Goal: Task Accomplishment & Management: Use online tool/utility

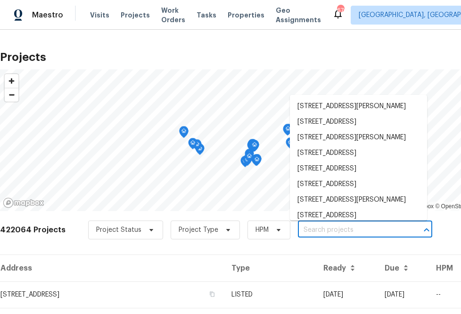
click at [377, 228] on input "text" at bounding box center [352, 230] width 108 height 15
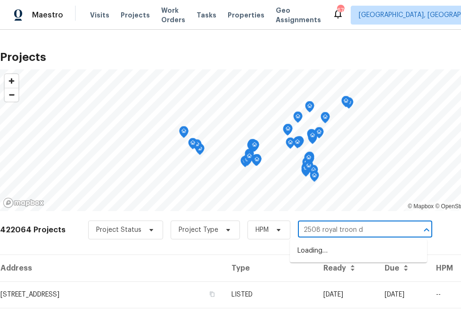
type input "[STREET_ADDRESS]"
click at [363, 259] on ul "[STREET_ADDRESS]" at bounding box center [358, 250] width 137 height 23
click at [363, 255] on li "[STREET_ADDRESS]" at bounding box center [358, 251] width 137 height 16
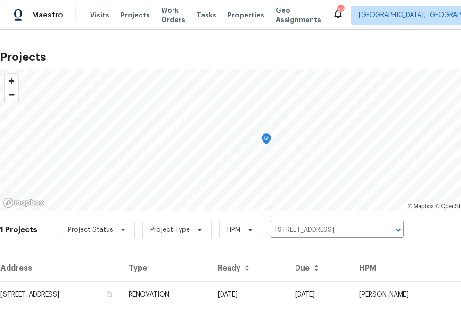
scroll to position [24, 0]
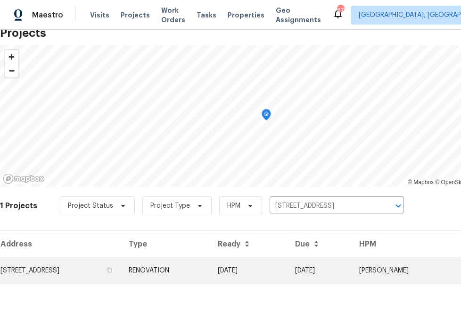
click at [119, 270] on td "[STREET_ADDRESS]" at bounding box center [60, 270] width 121 height 26
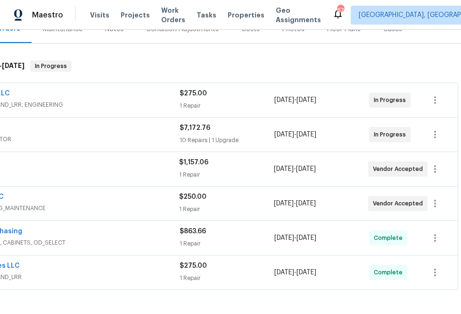
scroll to position [251, 72]
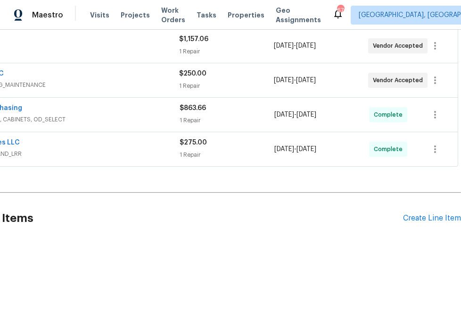
click at [418, 225] on div "Pending Line Items Create Line Item" at bounding box center [194, 218] width 533 height 44
click at [417, 220] on div "Create Line Item" at bounding box center [432, 218] width 58 height 9
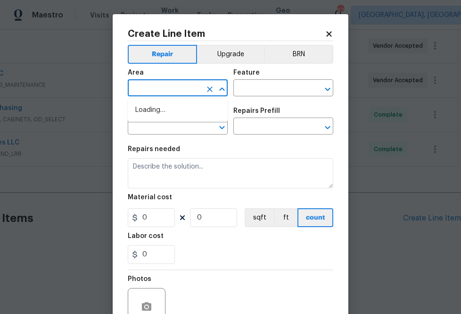
click at [188, 89] on input "text" at bounding box center [165, 89] width 74 height 15
type input "inter"
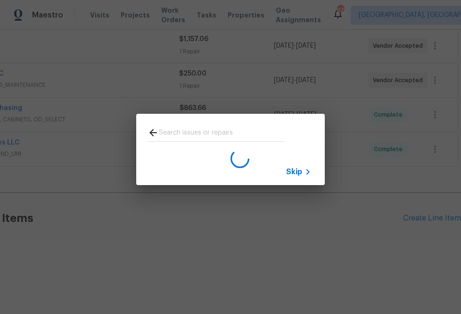
click at [290, 172] on span "Skip" at bounding box center [294, 171] width 16 height 9
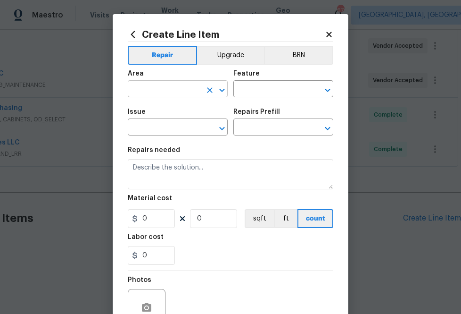
click at [189, 87] on input "text" at bounding box center [165, 90] width 74 height 15
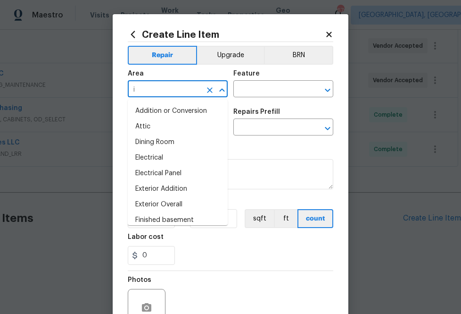
type input "in"
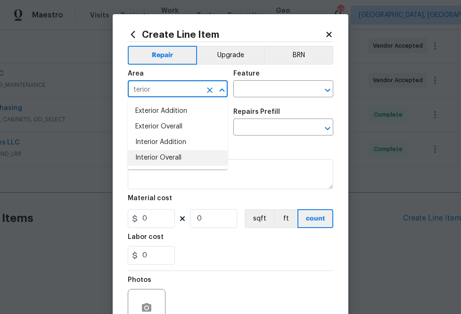
click at [170, 158] on li "Interior Overall" at bounding box center [178, 158] width 100 height 16
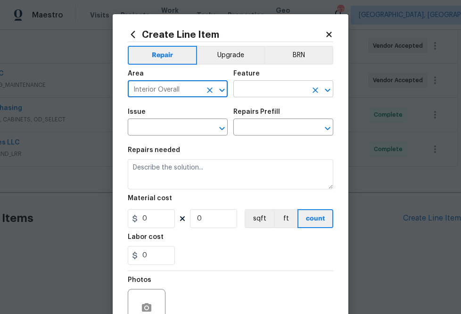
type input "Interior Overall"
click at [262, 91] on input "text" at bounding box center [270, 90] width 74 height 15
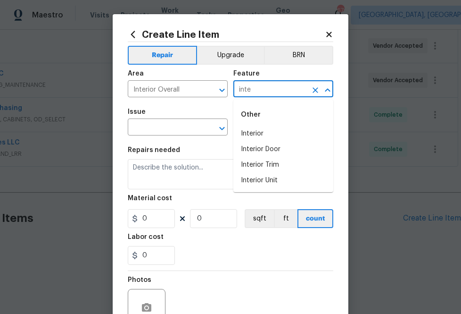
type input "int"
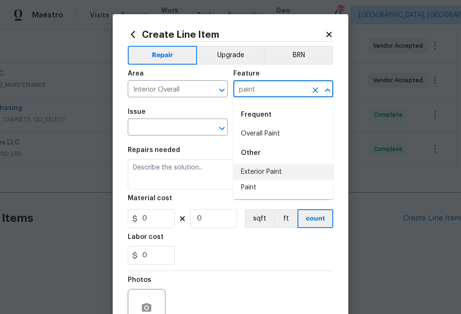
click at [282, 141] on div "Other" at bounding box center [283, 152] width 100 height 23
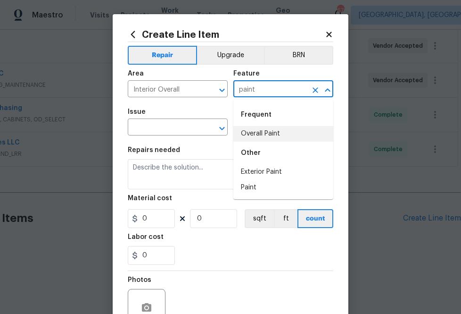
click at [280, 134] on li "Overall Paint" at bounding box center [283, 134] width 100 height 16
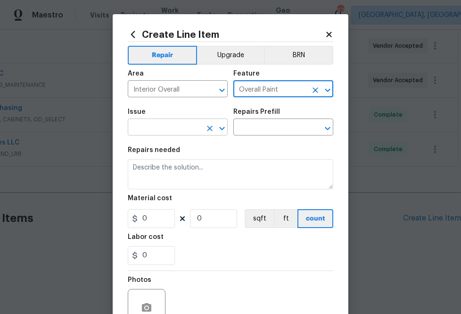
type input "Overall Paint"
click at [193, 130] on input "text" at bounding box center [165, 128] width 74 height 15
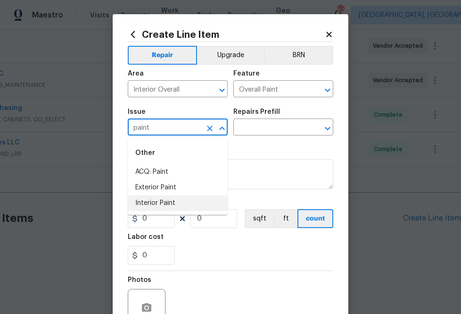
click at [175, 199] on li "Interior Paint" at bounding box center [178, 203] width 100 height 16
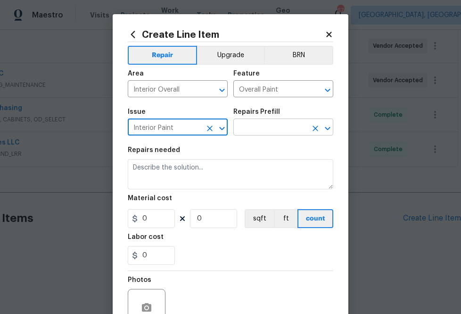
type input "Interior Paint"
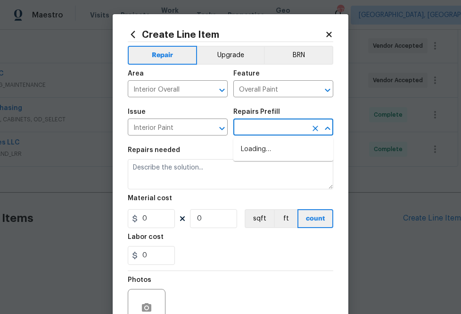
click at [280, 132] on input "text" at bounding box center [270, 128] width 74 height 15
type input "ppg"
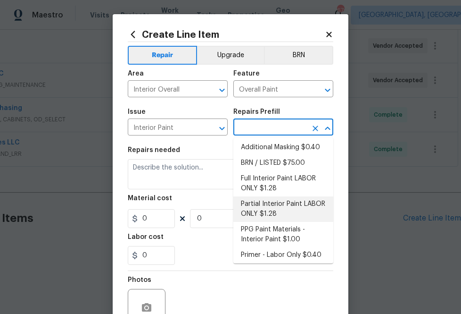
scroll to position [21, 0]
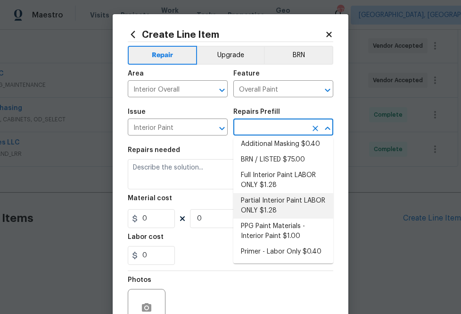
click at [275, 229] on li "PPG Paint Materials - Interior Paint $1.00" at bounding box center [283, 230] width 100 height 25
type input "PPG Paint Materials - Interior Paint $1.00"
type textarea "PPG Paint Materials ordered by Opendoor"
type input "1"
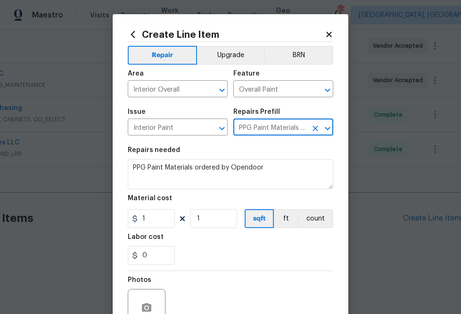
type input "PPG Paint Materials - Interior Paint $1.00"
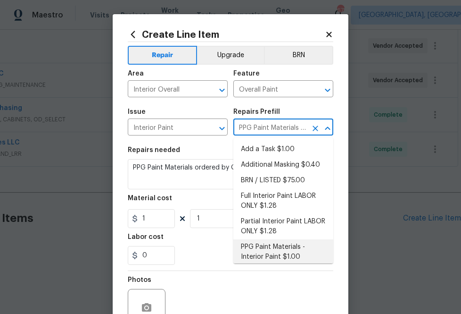
scroll to position [1, 0]
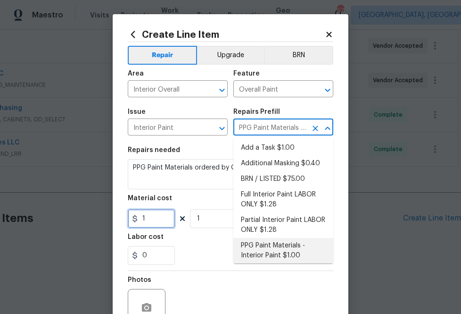
click at [159, 219] on input "1" at bounding box center [151, 218] width 47 height 19
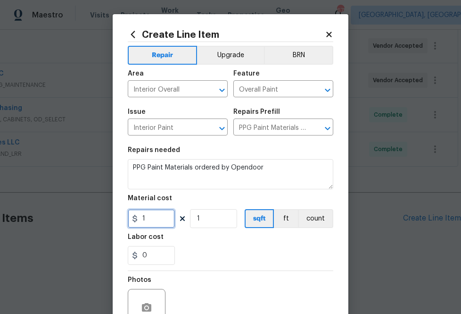
paste input "313.17"
type input "313.17"
click at [204, 249] on div "0" at bounding box center [231, 255] width 206 height 19
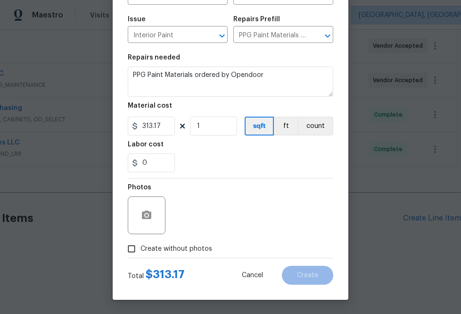
click at [170, 247] on span "Create without photos" at bounding box center [176, 249] width 72 height 10
click at [140, 247] on input "Create without photos" at bounding box center [132, 248] width 18 height 18
checkbox input "true"
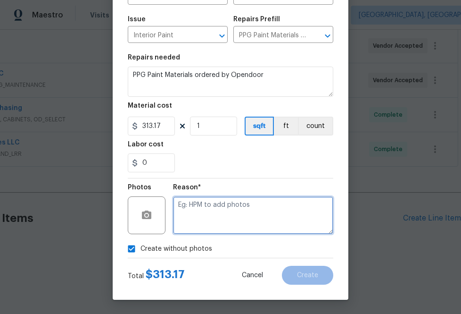
click at [218, 214] on textarea at bounding box center [253, 215] width 160 height 38
type textarea "n.a"
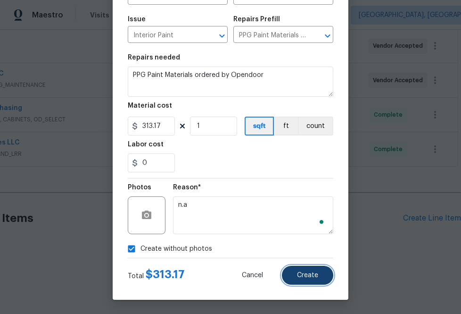
click at [307, 271] on button "Create" at bounding box center [307, 274] width 51 height 19
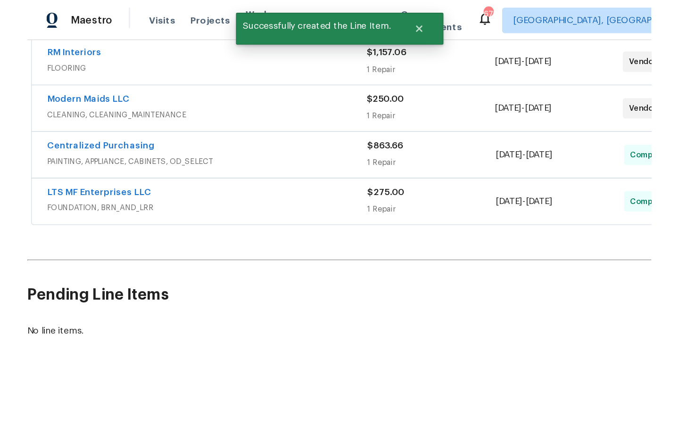
scroll to position [251, 72]
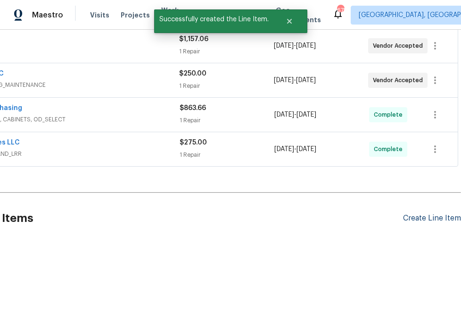
click at [429, 220] on div "Create Line Item" at bounding box center [432, 218] width 58 height 9
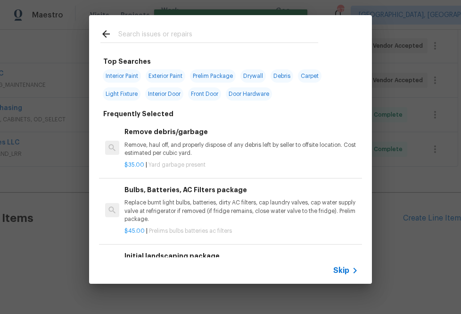
click at [342, 270] on span "Skip" at bounding box center [341, 269] width 16 height 9
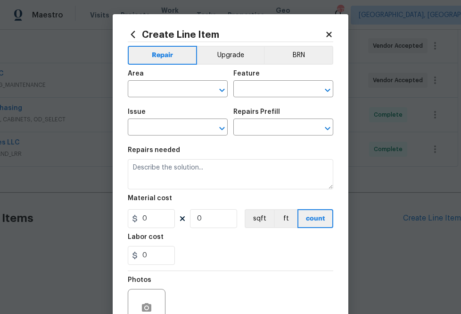
click at [328, 34] on icon at bounding box center [328, 34] width 5 height 5
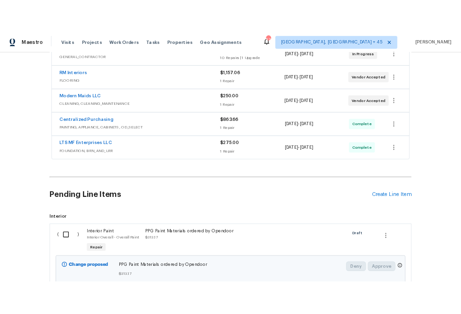
scroll to position [305, 0]
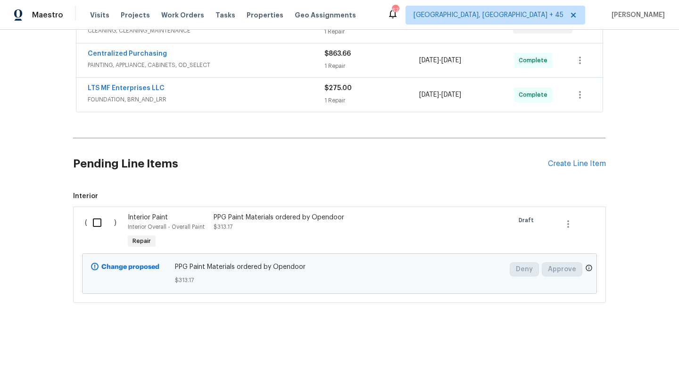
click at [97, 221] on input "checkbox" at bounding box center [100, 223] width 27 height 20
click at [461, 313] on span "Create Work Order" at bounding box center [625, 344] width 63 height 12
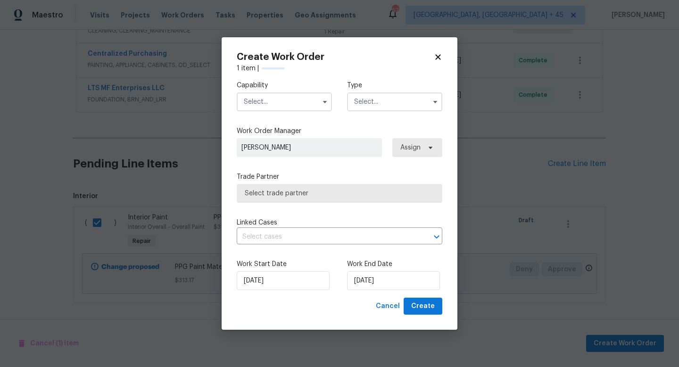
checkbox input "false"
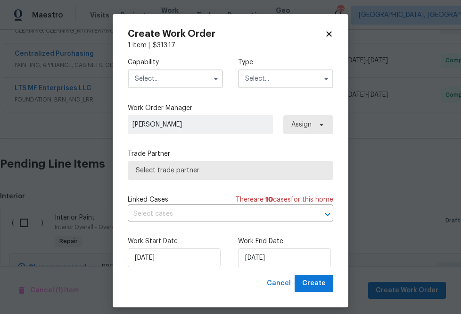
click at [192, 76] on input "text" at bounding box center [175, 78] width 95 height 19
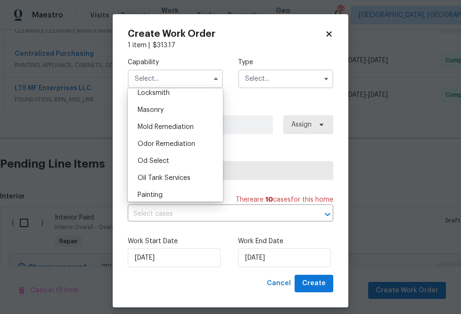
scroll to position [726, 0]
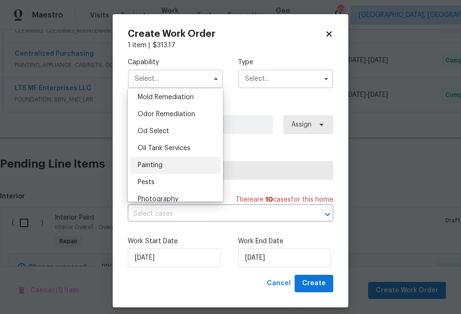
click at [173, 163] on div "Painting" at bounding box center [175, 165] width 91 height 17
type input "Painting"
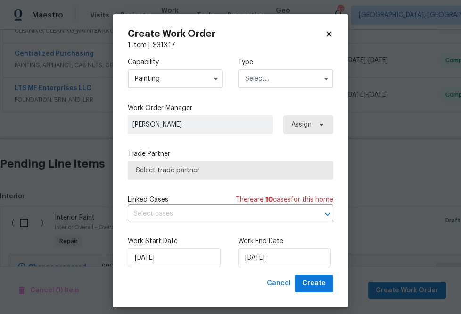
click at [287, 81] on input "text" at bounding box center [285, 78] width 95 height 19
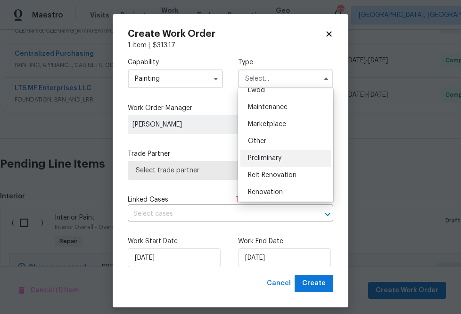
scroll to position [163, 0]
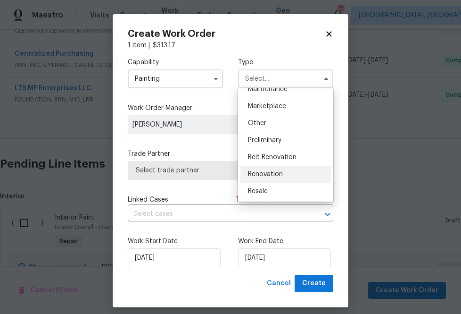
click at [281, 171] on span "Renovation" at bounding box center [265, 174] width 35 height 7
type input "Renovation"
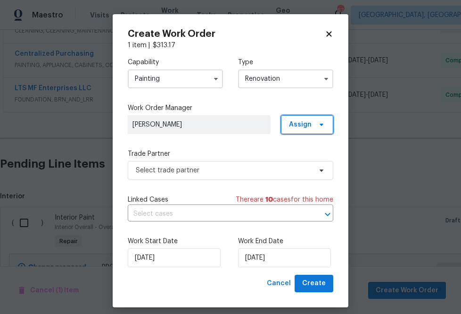
click at [310, 126] on span "Assign" at bounding box center [300, 124] width 23 height 9
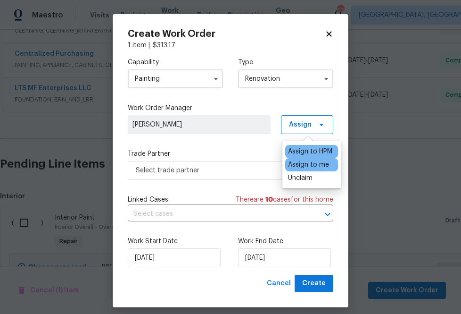
click at [310, 164] on div "Assign to me" at bounding box center [308, 164] width 41 height 9
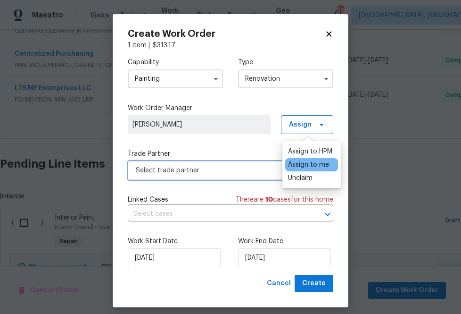
click at [251, 168] on span "Select trade partner" at bounding box center [224, 169] width 176 height 9
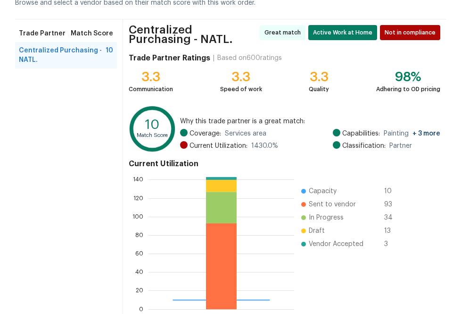
scroll to position [106, 0]
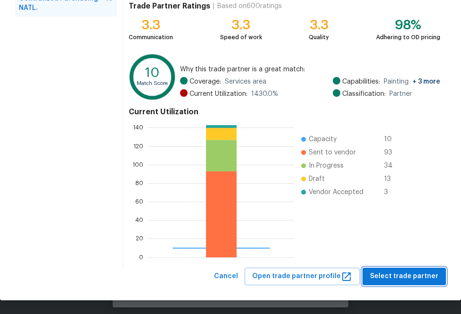
click at [411, 274] on span "Select trade partner" at bounding box center [404, 276] width 68 height 12
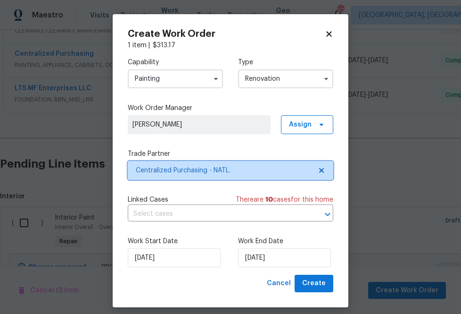
scroll to position [0, 0]
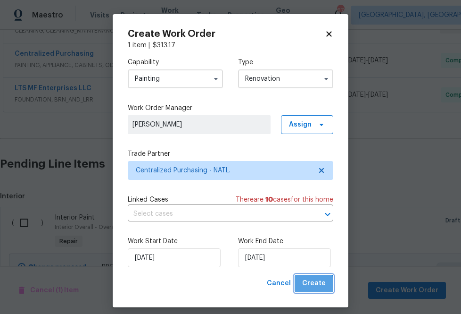
click at [314, 285] on span "Create" at bounding box center [314, 283] width 24 height 12
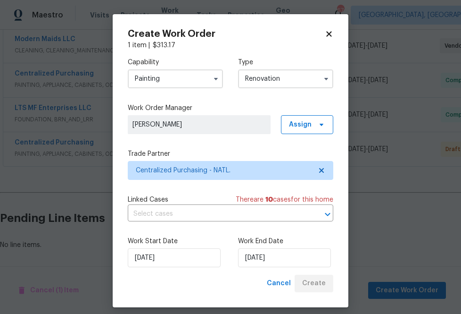
scroll to position [285, 0]
click at [329, 32] on icon at bounding box center [329, 34] width 8 height 8
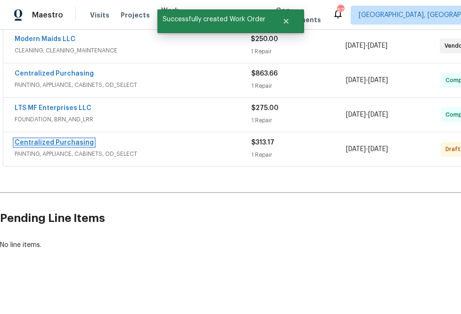
click at [78, 140] on link "Centralized Purchasing" at bounding box center [54, 142] width 79 height 7
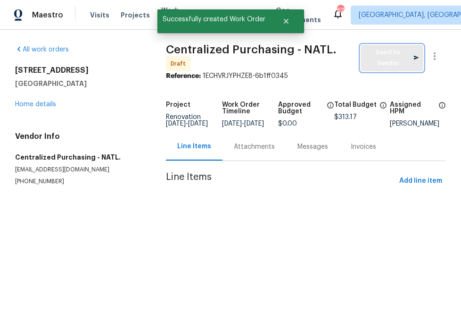
click at [387, 55] on span "Send to Vendor" at bounding box center [391, 58] width 53 height 22
